Goal: Information Seeking & Learning: Learn about a topic

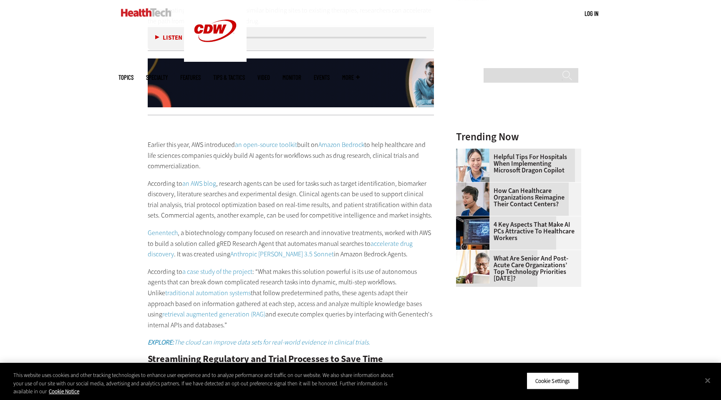
scroll to position [887, 0]
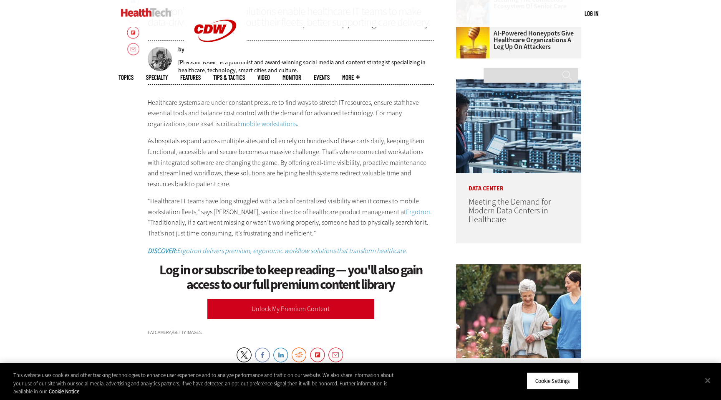
scroll to position [490, 0]
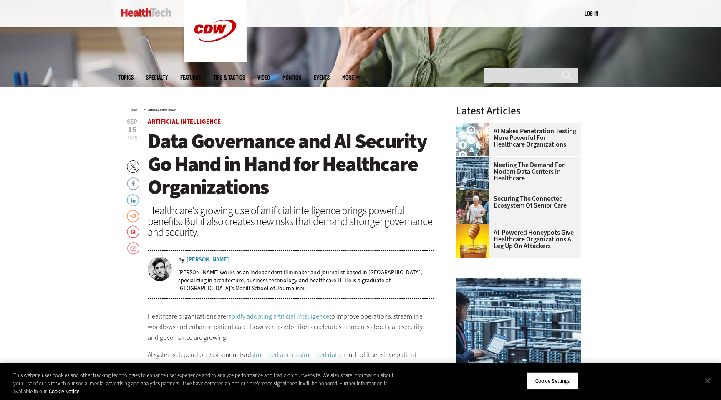
scroll to position [237, 0]
